Goal: Find specific page/section: Find specific page/section

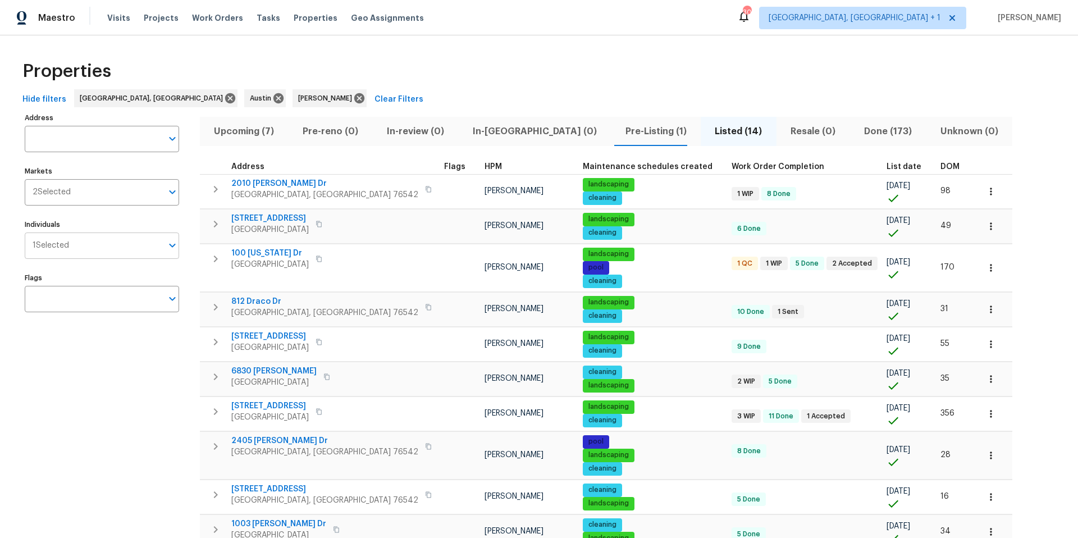
click at [102, 247] on input "Individuals" at bounding box center [115, 246] width 93 height 26
type input "martin chagolla"
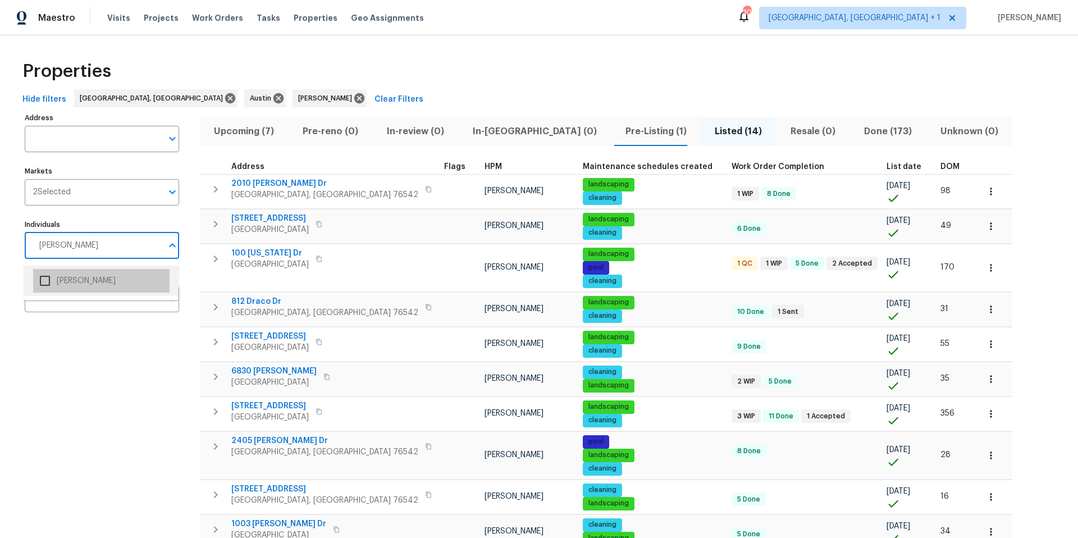
click at [70, 286] on li "Martin Chagolla" at bounding box center [101, 281] width 136 height 24
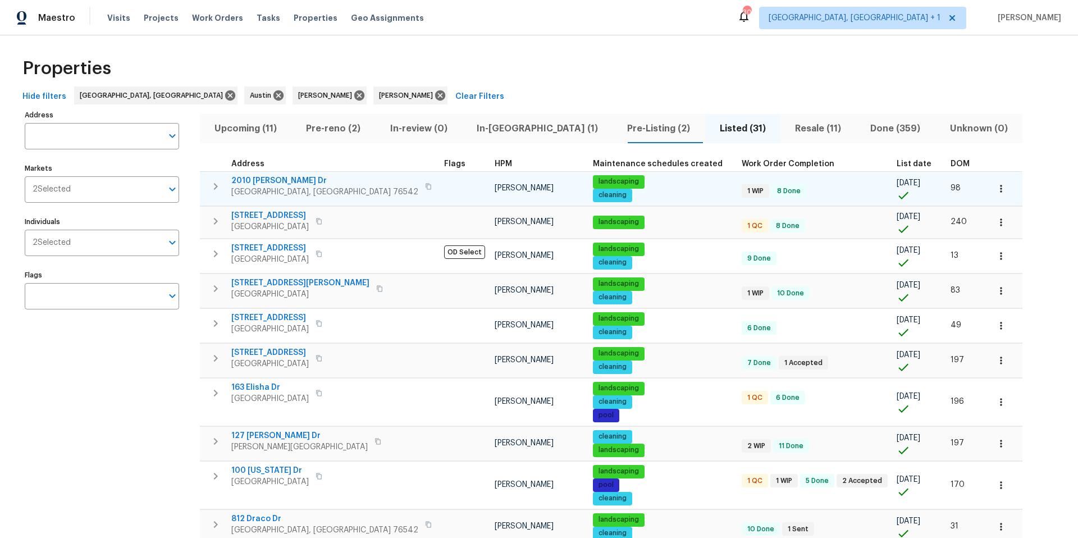
scroll to position [7, 0]
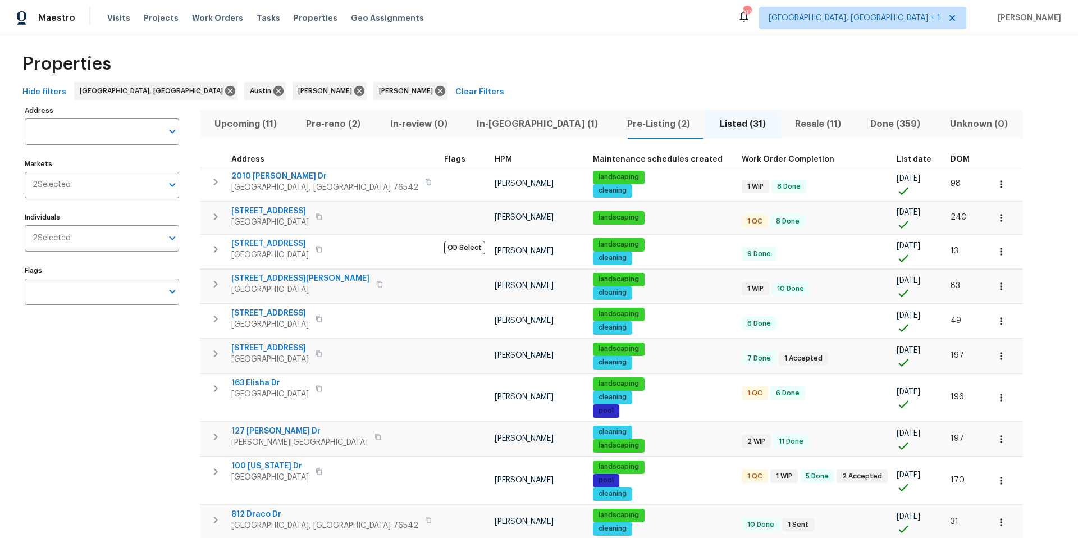
click at [258, 122] on span "Upcoming (11)" at bounding box center [246, 124] width 78 height 16
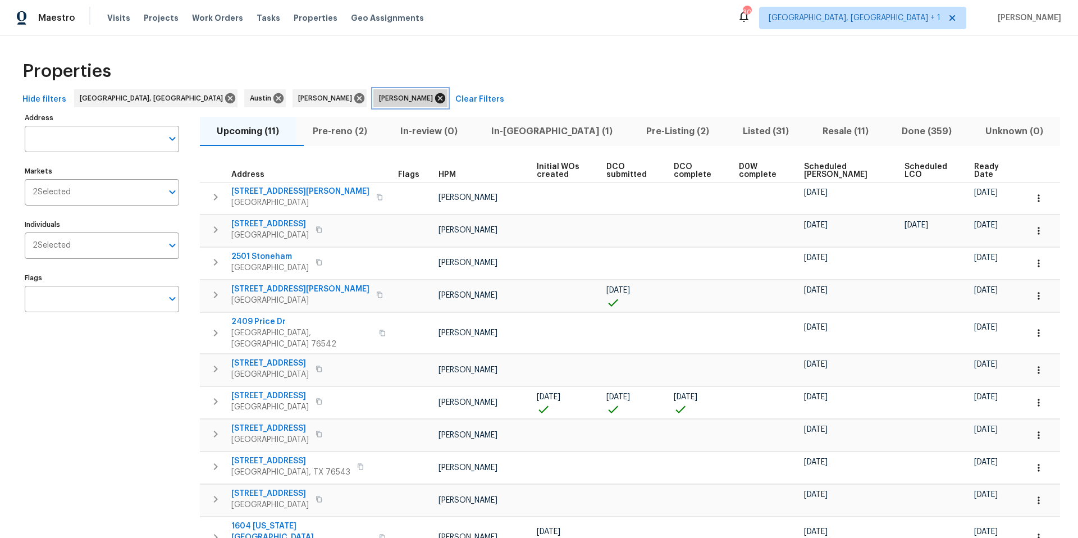
click at [435, 95] on icon at bounding box center [440, 98] width 10 height 10
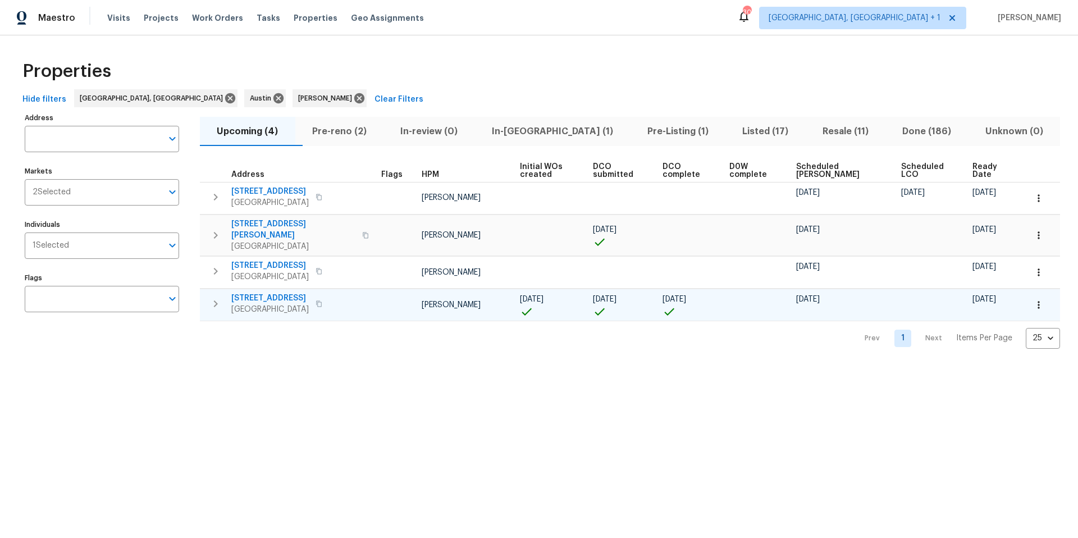
click at [808, 299] on icon "button" at bounding box center [1039, 304] width 11 height 11
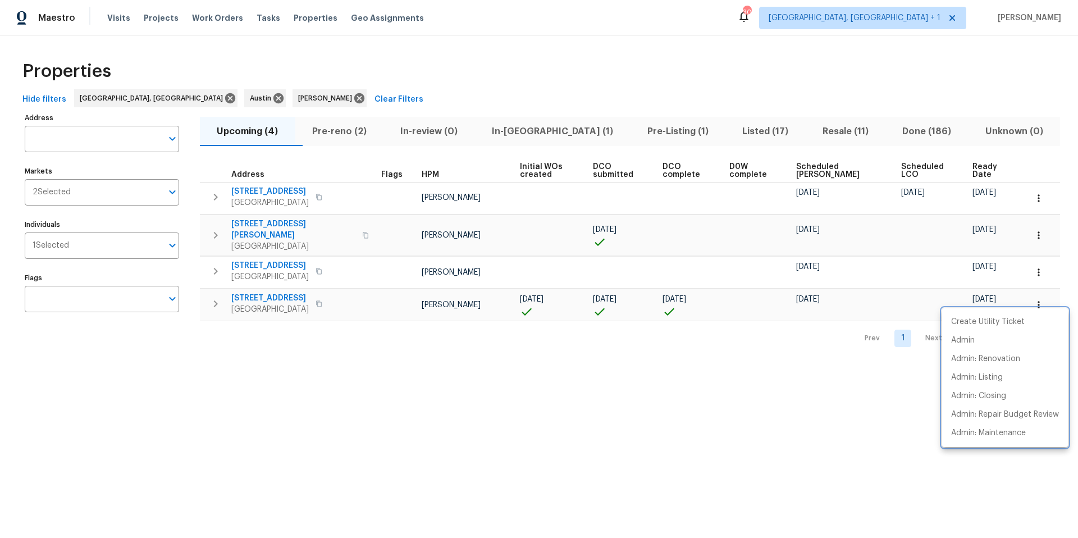
click at [808, 167] on div at bounding box center [539, 269] width 1078 height 538
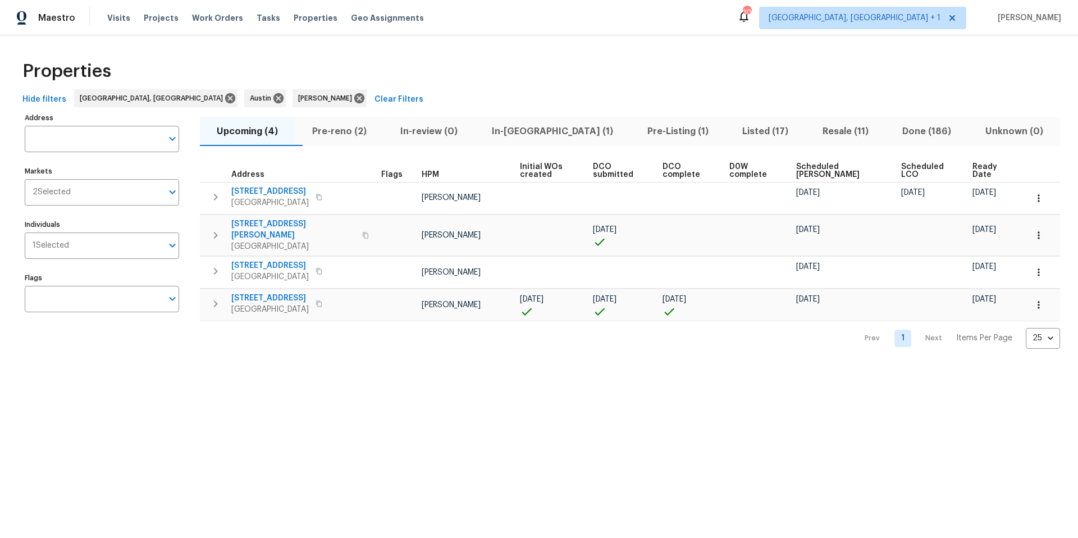
click at [808, 168] on span "Scheduled COE" at bounding box center [839, 171] width 86 height 16
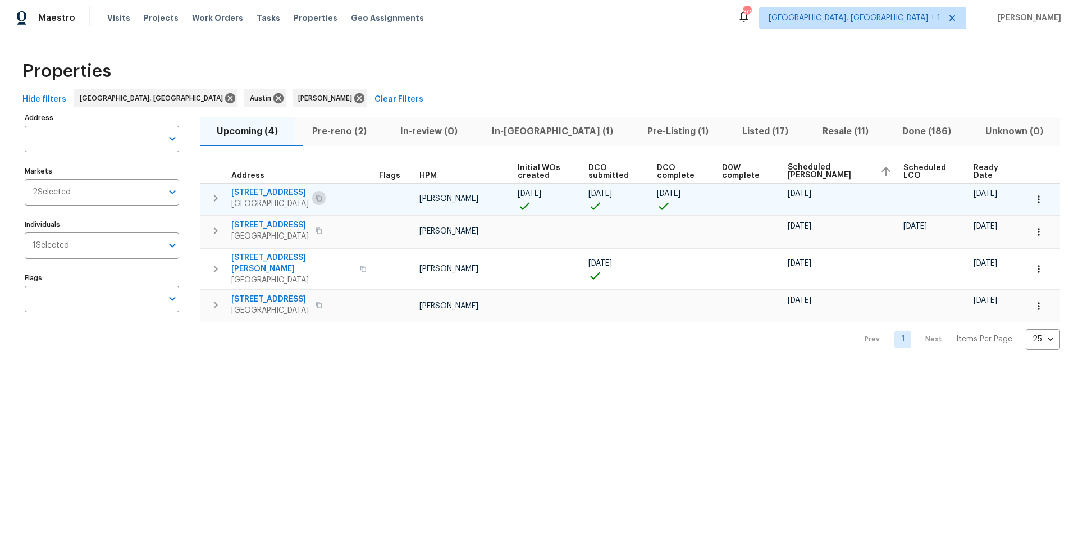
click at [322, 197] on icon "button" at bounding box center [319, 198] width 7 height 7
click at [322, 198] on icon "button" at bounding box center [319, 198] width 7 height 7
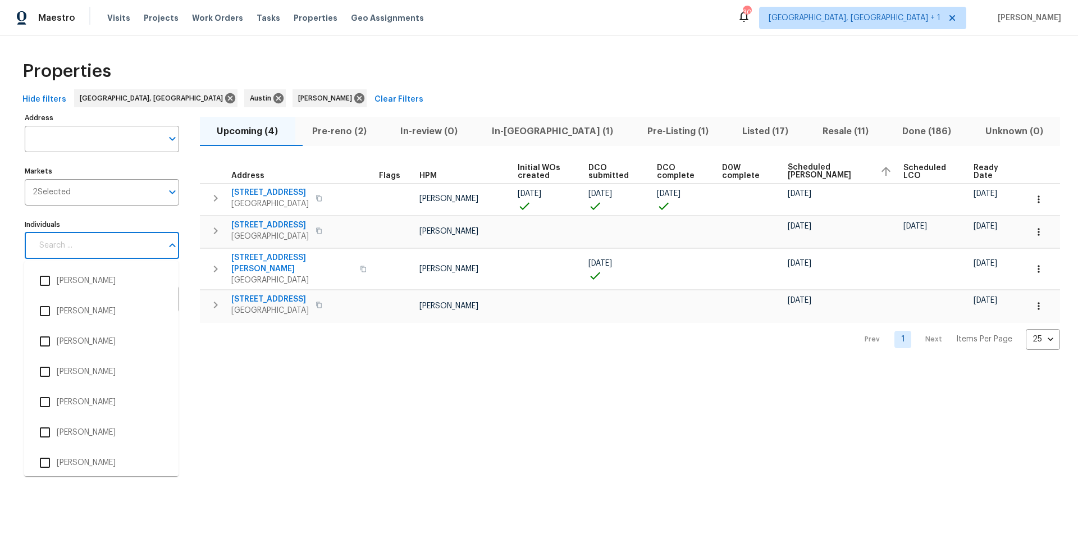
click at [89, 248] on input "Individuals" at bounding box center [98, 246] width 130 height 26
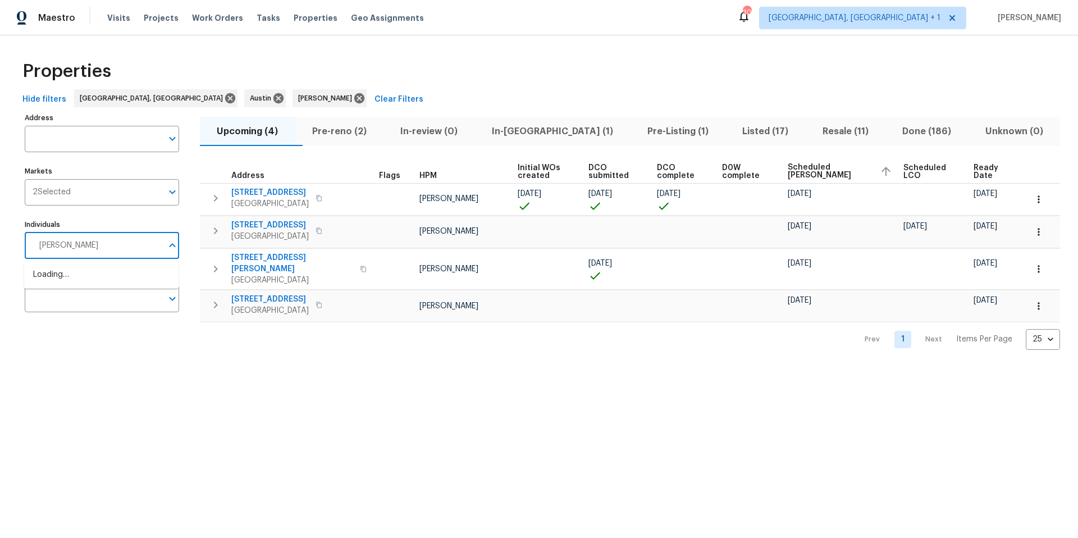
type input "[PERSON_NAME]"
click at [43, 275] on input "checkbox" at bounding box center [45, 281] width 24 height 24
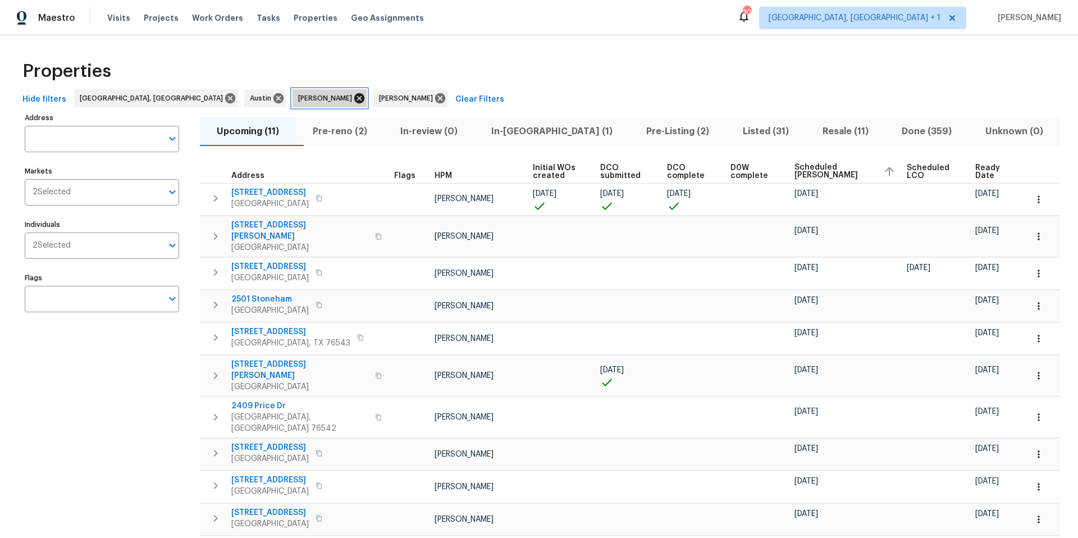
click at [354, 101] on icon at bounding box center [359, 98] width 10 height 10
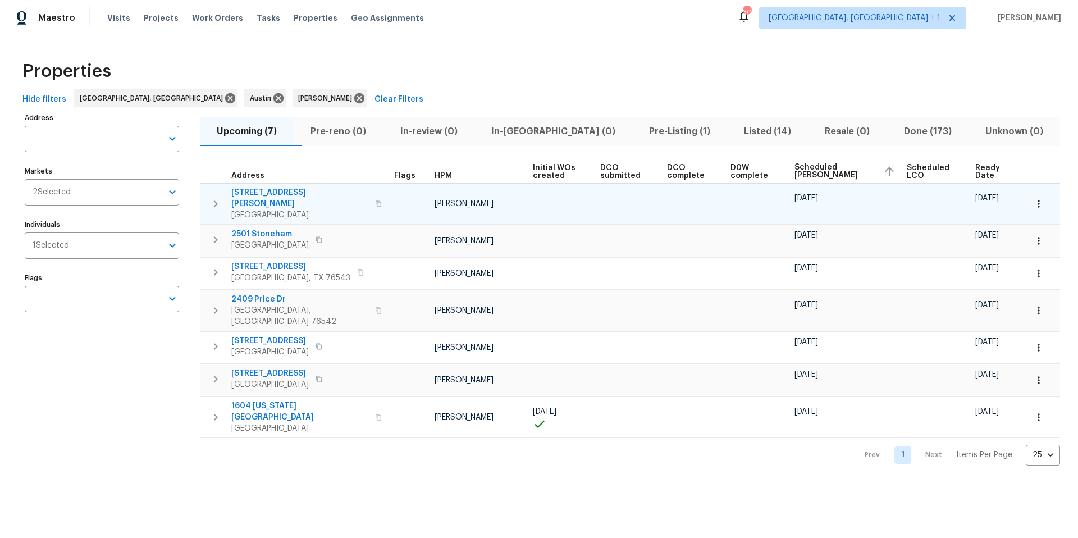
click at [808, 198] on button "button" at bounding box center [1039, 204] width 25 height 25
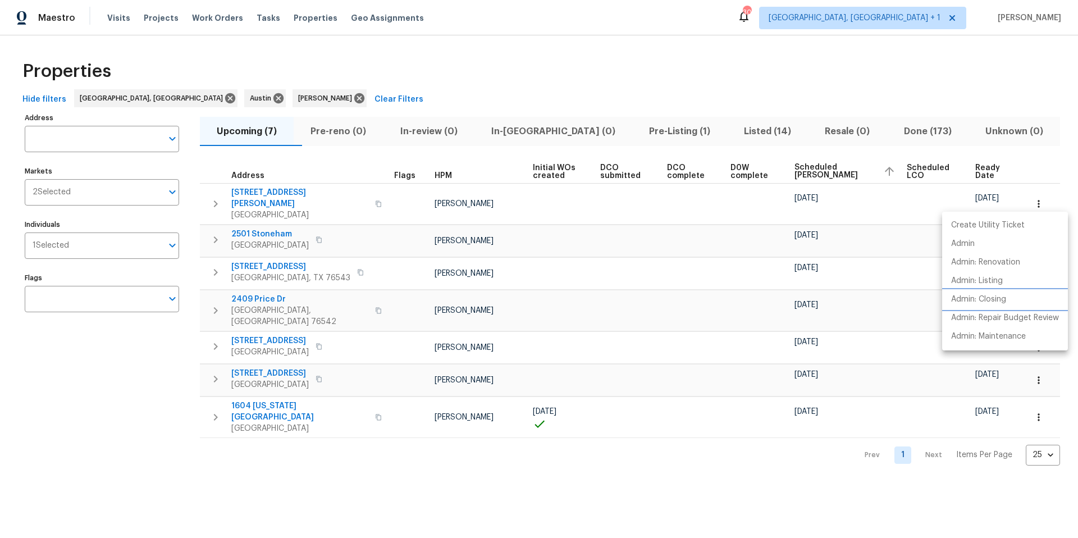
click at [808, 298] on p "Admin: Closing" at bounding box center [978, 300] width 55 height 12
click at [569, 203] on div at bounding box center [539, 269] width 1078 height 538
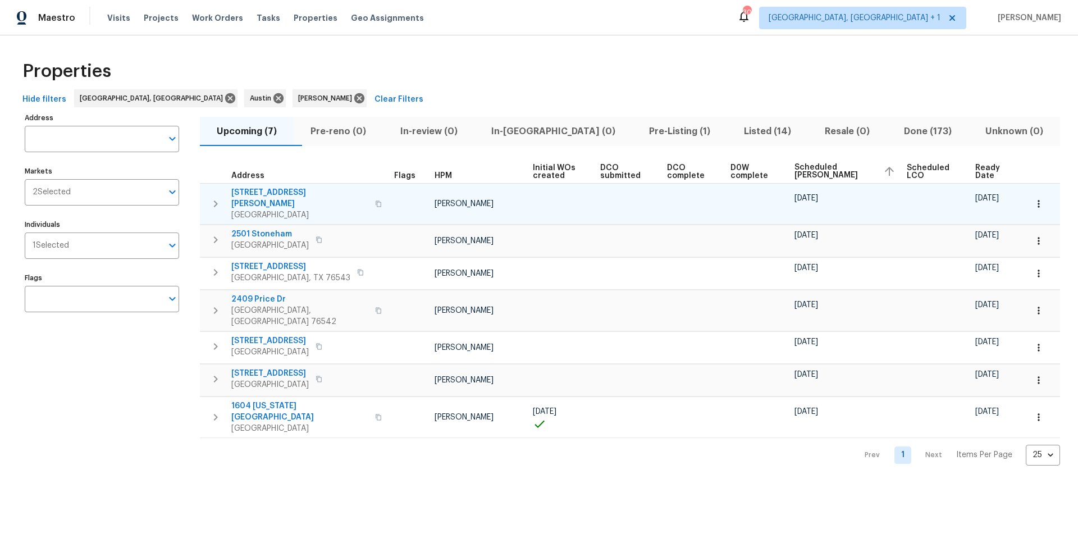
click at [808, 198] on icon "button" at bounding box center [1039, 203] width 11 height 11
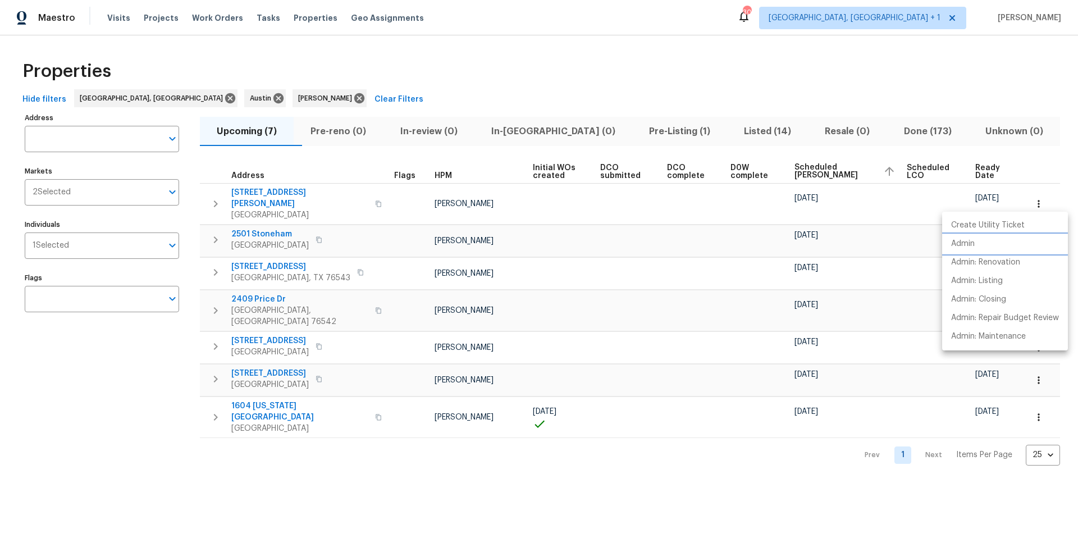
click at [808, 242] on p "Admin" at bounding box center [963, 244] width 24 height 12
click at [573, 217] on div at bounding box center [539, 269] width 1078 height 538
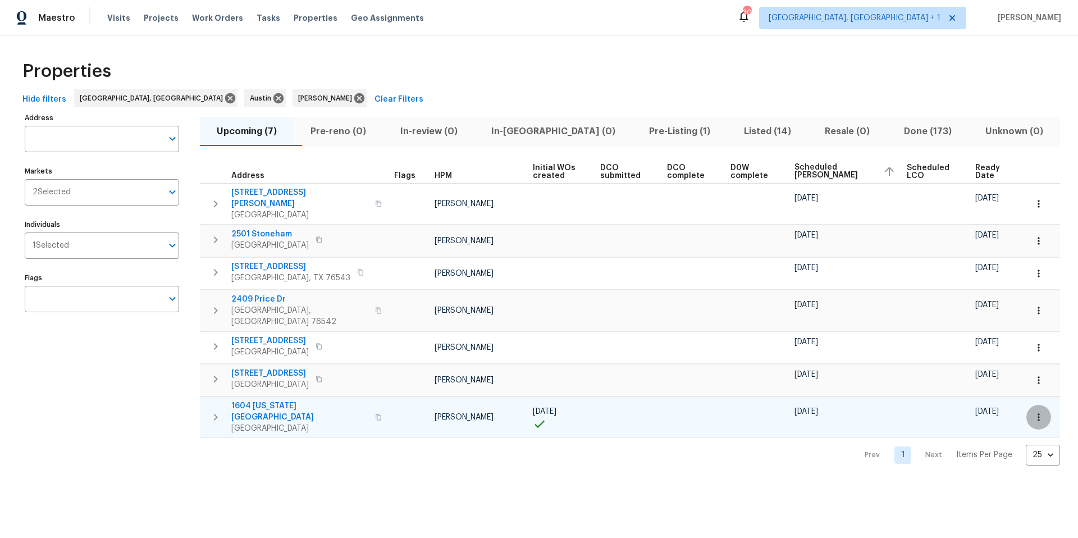
click at [808, 339] on icon "button" at bounding box center [1039, 417] width 11 height 11
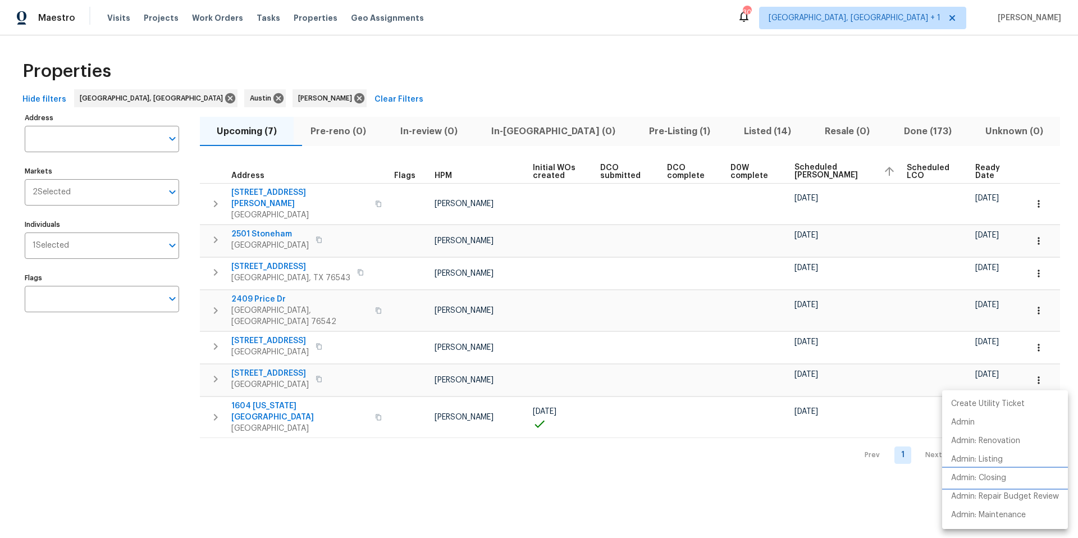
click at [808, 339] on p "Admin: Closing" at bounding box center [978, 478] width 55 height 12
click at [80, 238] on div at bounding box center [539, 269] width 1078 height 538
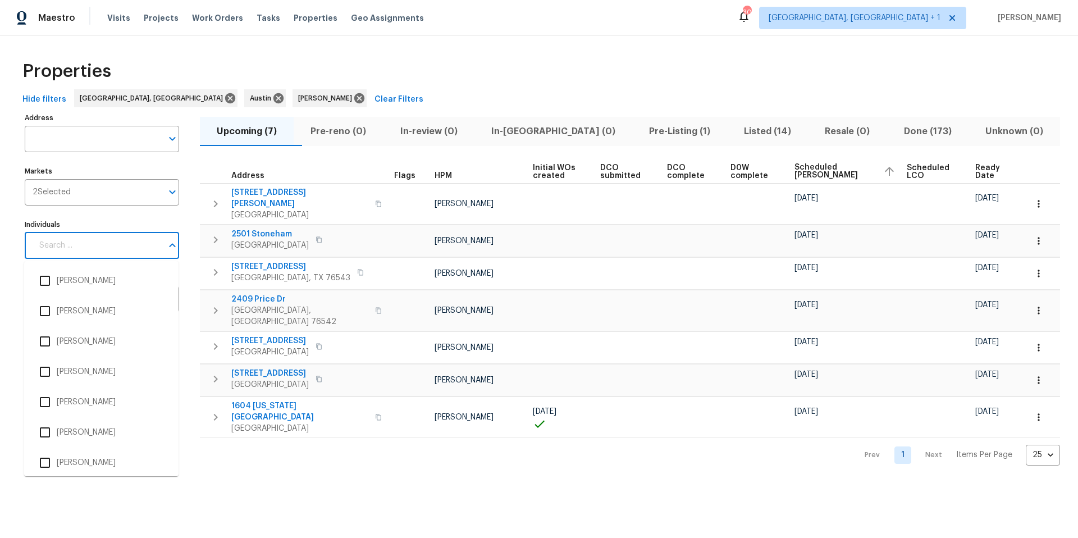
click at [85, 247] on input "Individuals" at bounding box center [98, 246] width 130 height 26
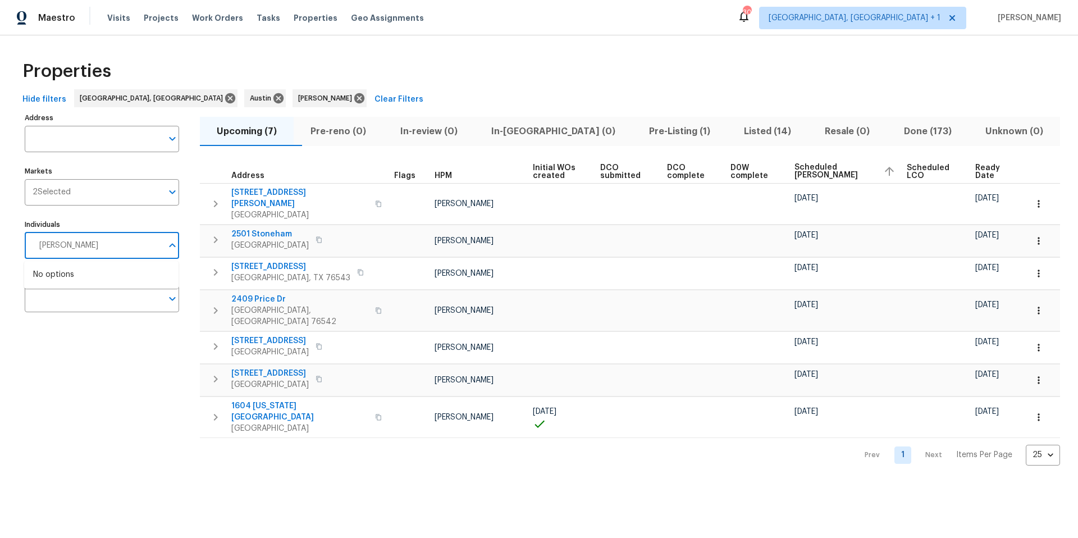
type input "anthony aponte"
click at [94, 279] on li "Anthony Aponte" at bounding box center [101, 281] width 136 height 24
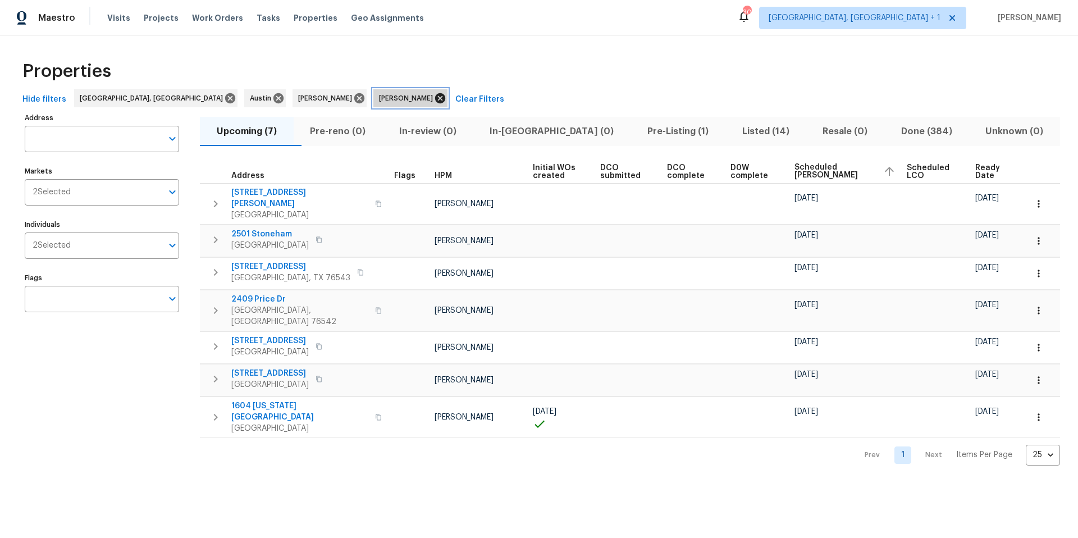
click at [435, 99] on icon at bounding box center [440, 98] width 10 height 10
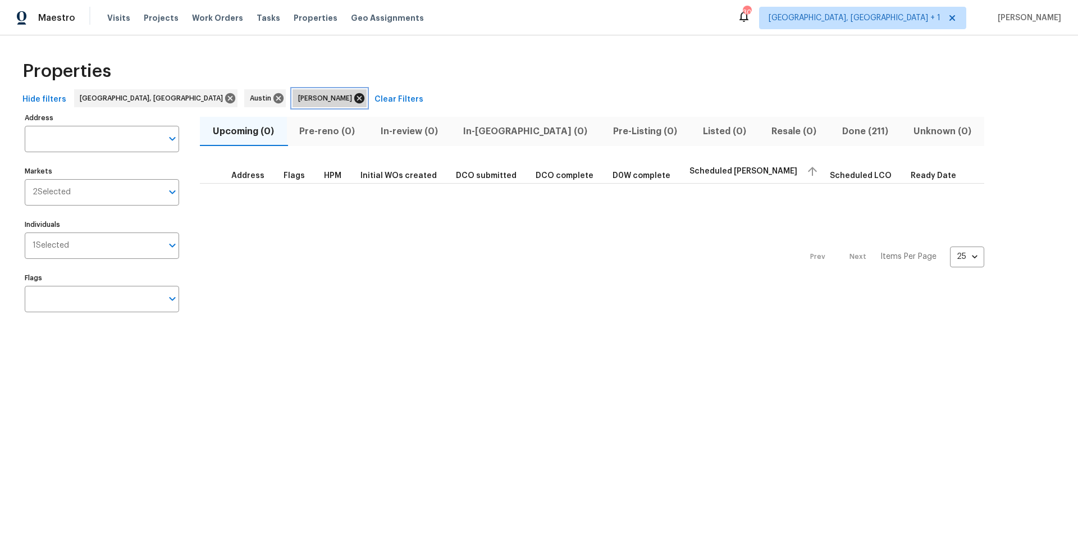
click at [353, 99] on icon at bounding box center [359, 98] width 12 height 12
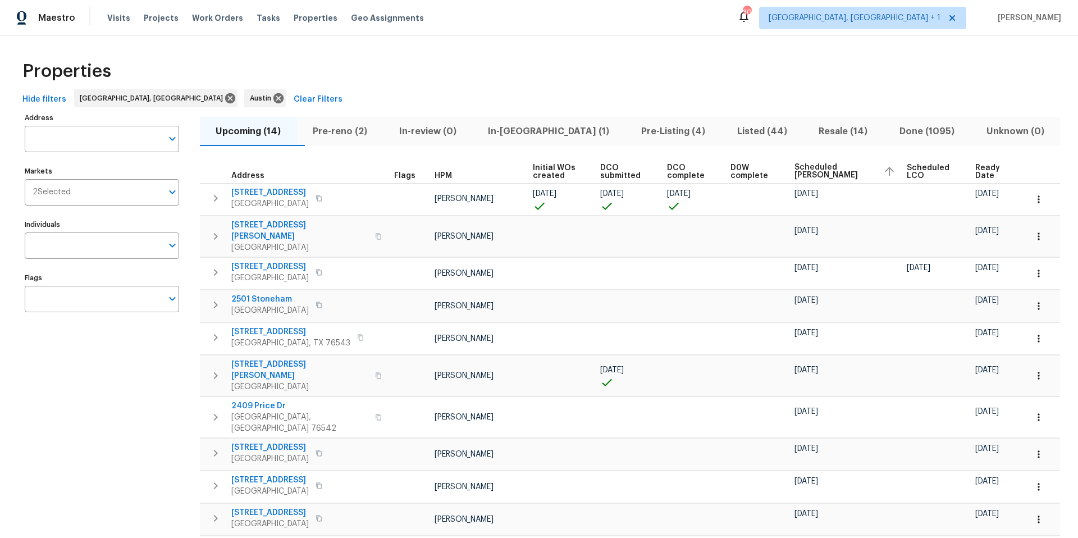
click at [158, 4] on div "Maestro Visits Projects Work Orders Tasks Properties Geo Assignments 30 Killeen…" at bounding box center [539, 17] width 1078 height 35
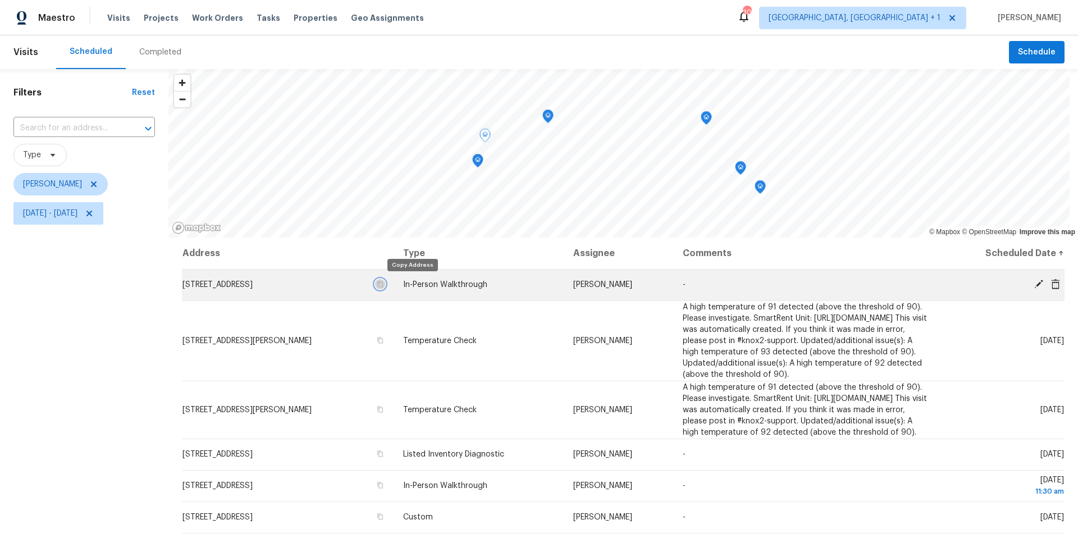
click at [384, 285] on icon "button" at bounding box center [380, 284] width 7 height 7
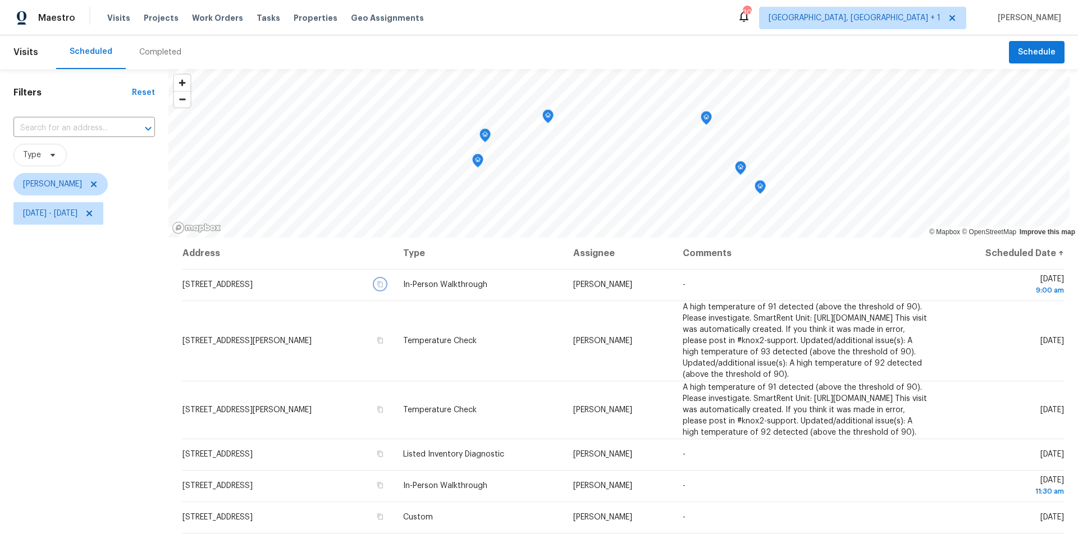
click at [549, 116] on icon "Map marker" at bounding box center [548, 116] width 10 height 13
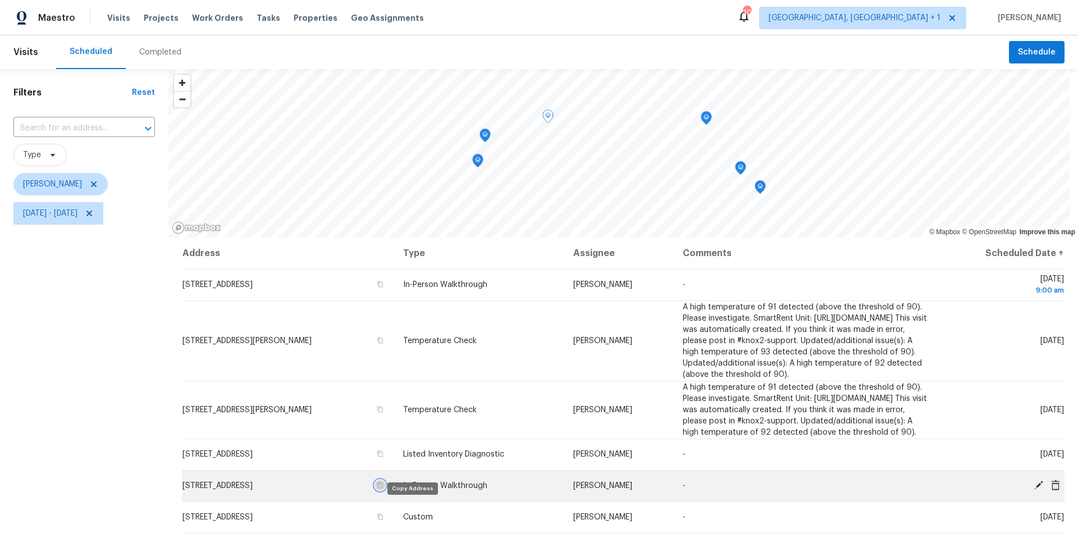
click at [383, 489] on icon "button" at bounding box center [380, 485] width 6 height 6
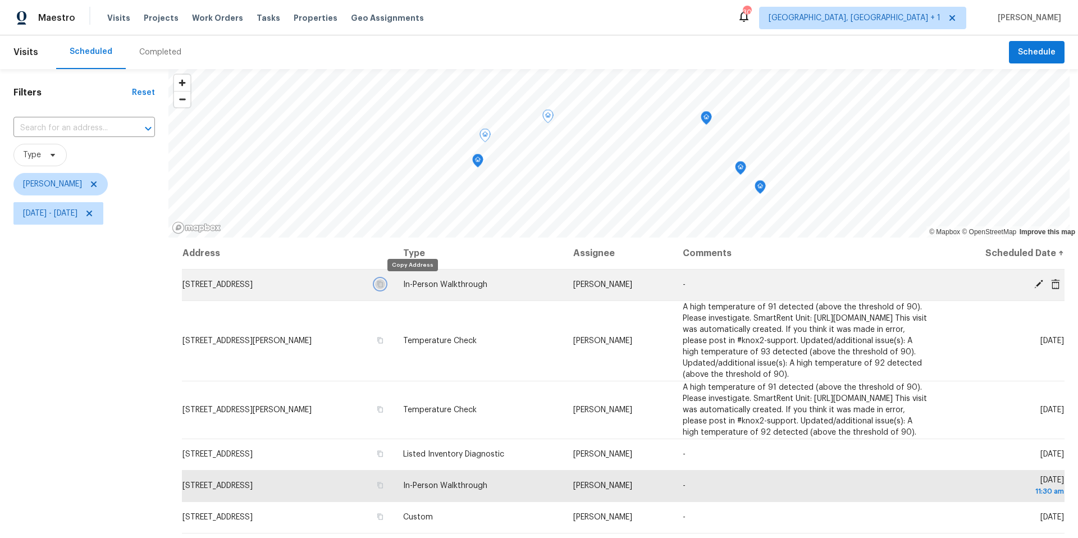
click at [384, 283] on icon "button" at bounding box center [380, 284] width 7 height 7
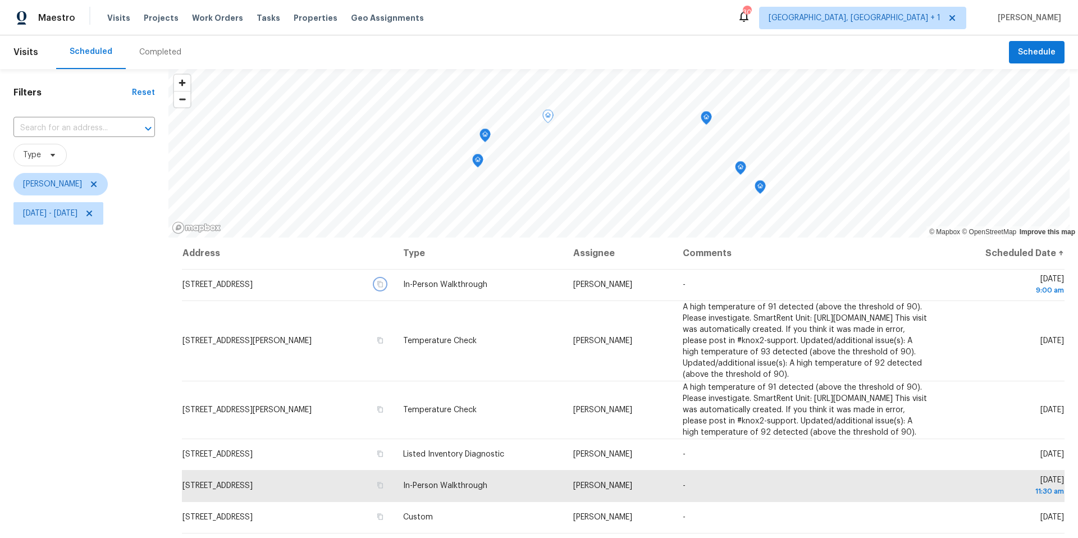
click at [743, 168] on icon "Map marker" at bounding box center [741, 168] width 10 height 13
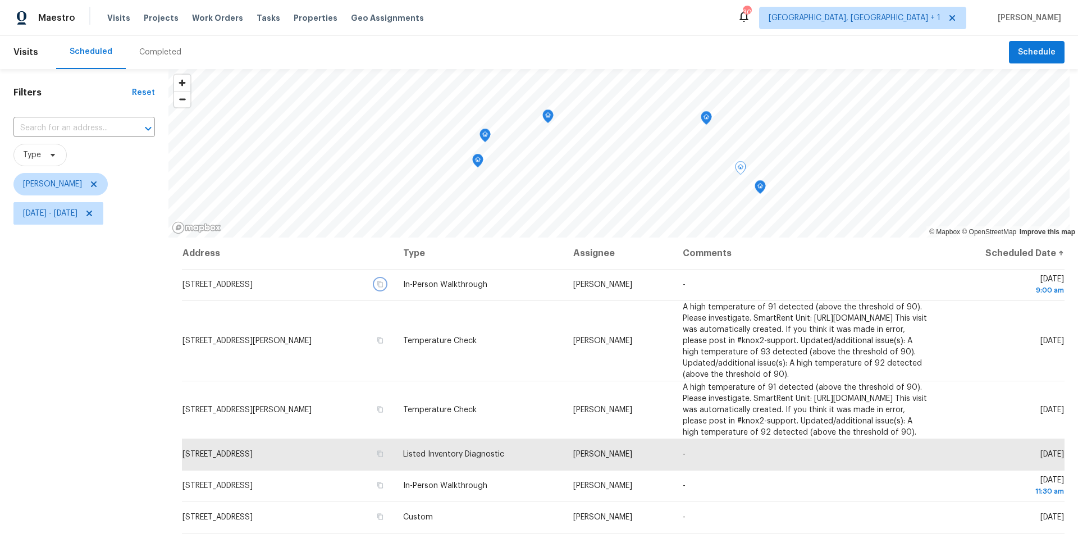
click at [762, 186] on icon "Map marker" at bounding box center [760, 187] width 11 height 14
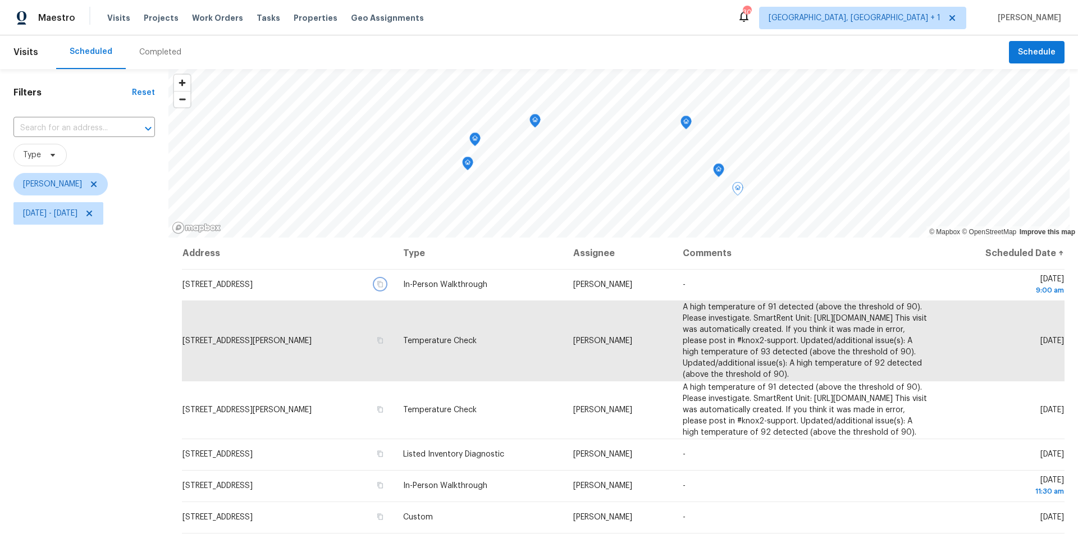
click at [471, 165] on icon "Map marker" at bounding box center [468, 163] width 10 height 13
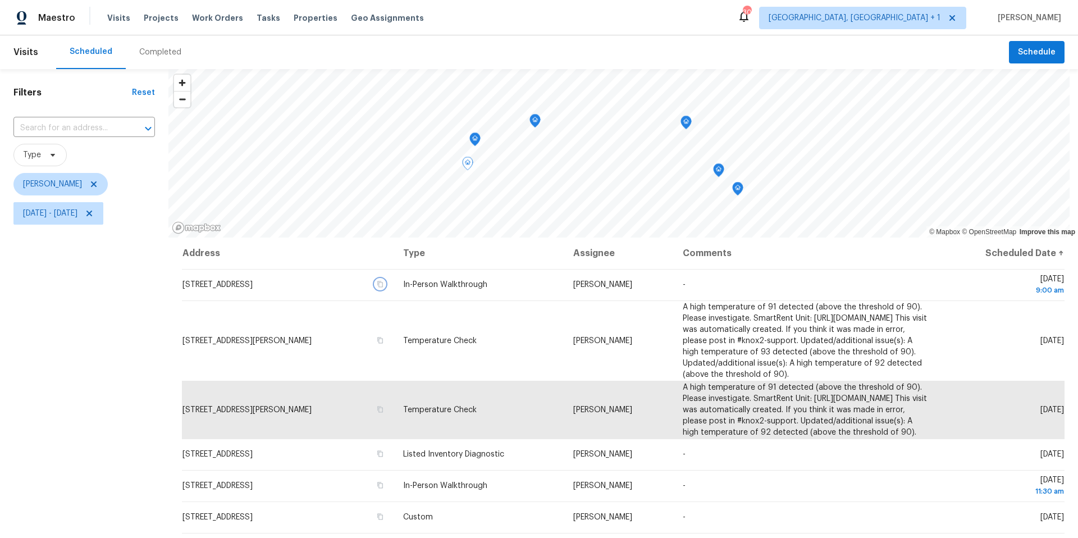
click at [474, 139] on icon "Map marker" at bounding box center [475, 139] width 10 height 13
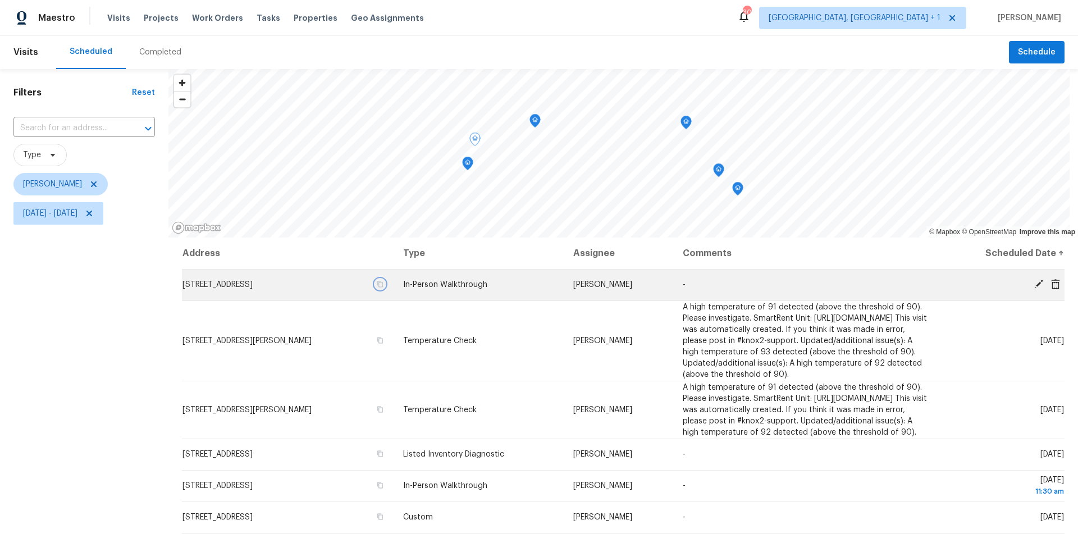
click at [384, 285] on icon "button" at bounding box center [380, 284] width 7 height 7
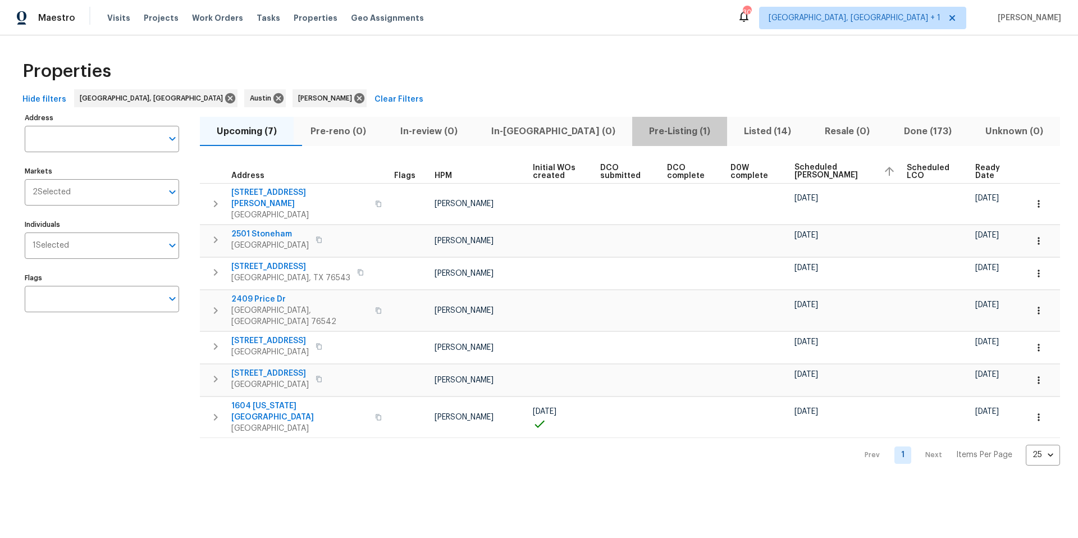
click at [639, 135] on span "Pre-Listing (1)" at bounding box center [679, 132] width 81 height 16
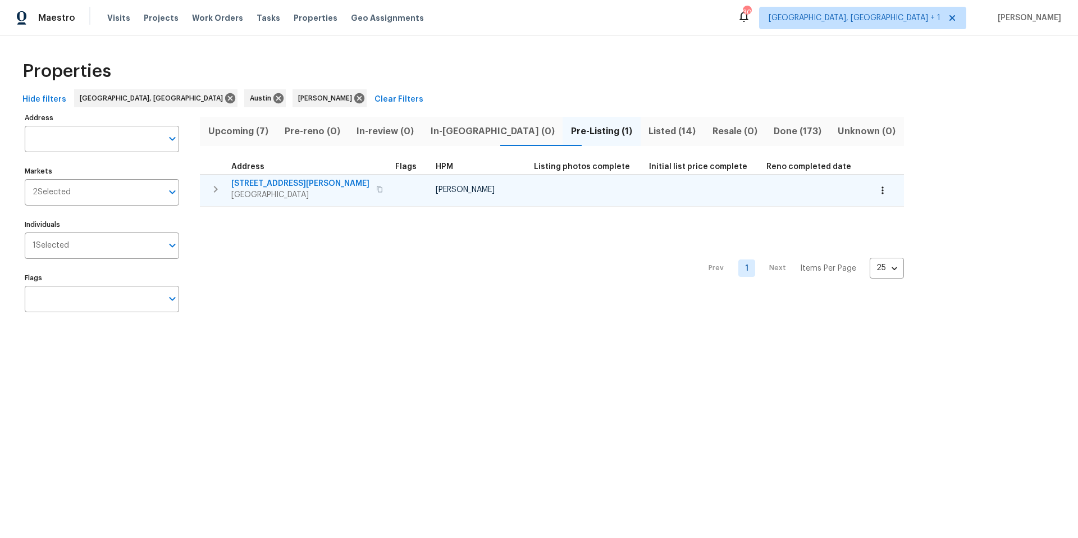
click at [294, 181] on span "[STREET_ADDRESS][PERSON_NAME]" at bounding box center [300, 183] width 138 height 11
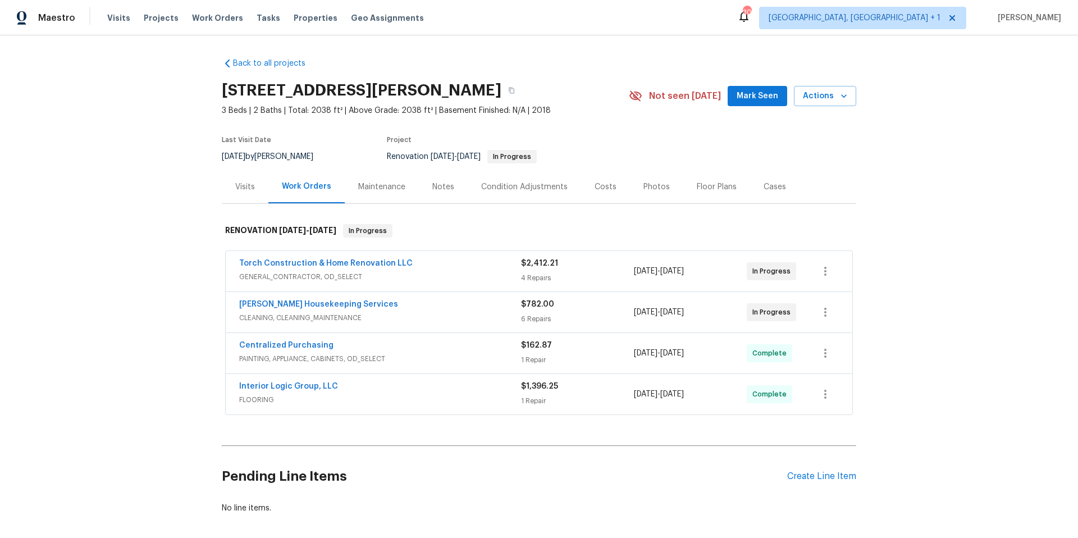
click at [645, 183] on div "Photos" at bounding box center [657, 186] width 26 height 11
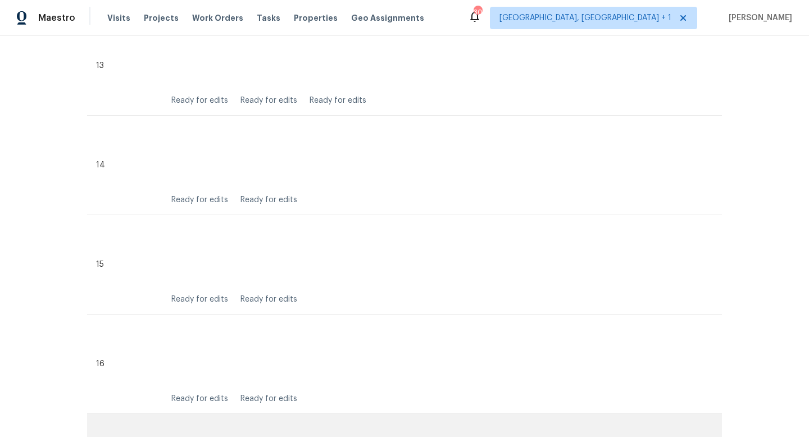
scroll to position [1594, 0]
